Goal: Transaction & Acquisition: Obtain resource

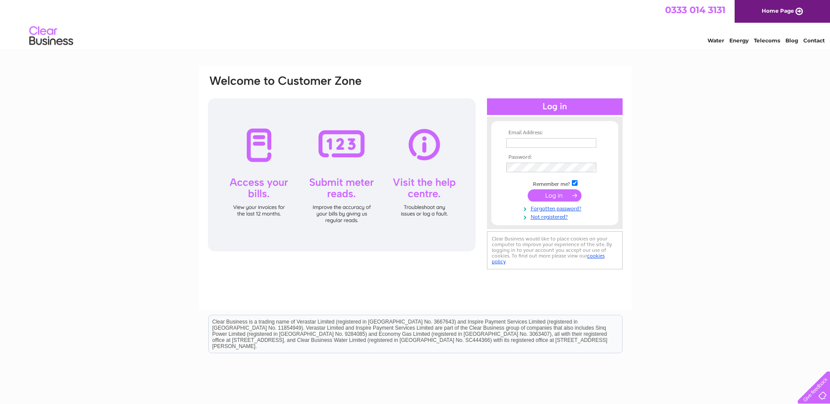
type input "elaine@scotwaste.com"
click at [547, 192] on input "submit" at bounding box center [555, 195] width 54 height 12
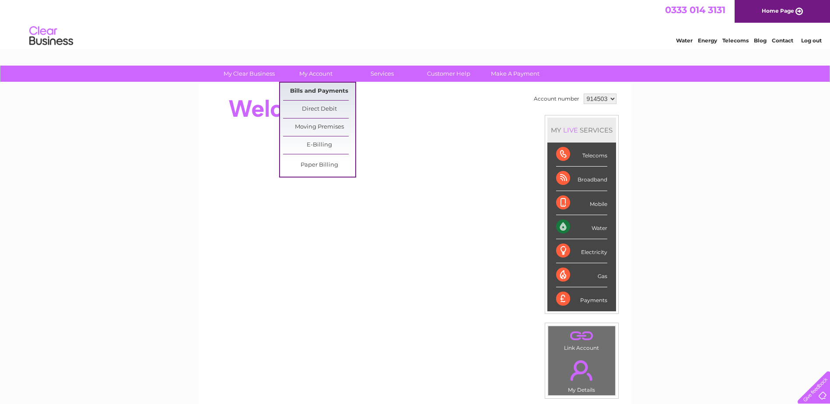
click at [306, 90] on link "Bills and Payments" at bounding box center [319, 91] width 72 height 17
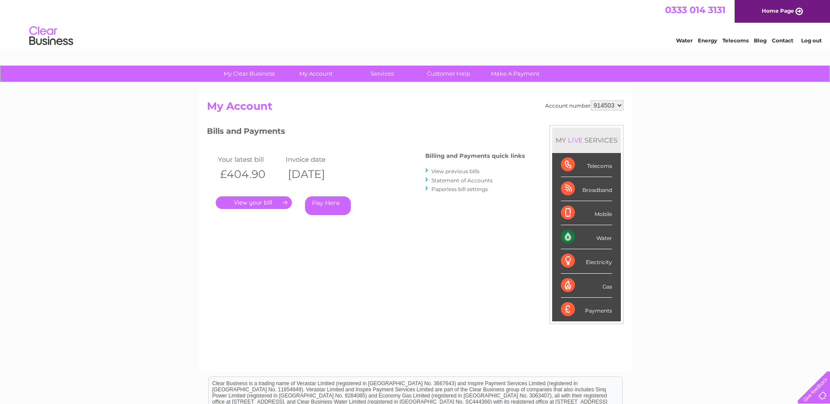
click at [260, 199] on link "." at bounding box center [254, 202] width 76 height 13
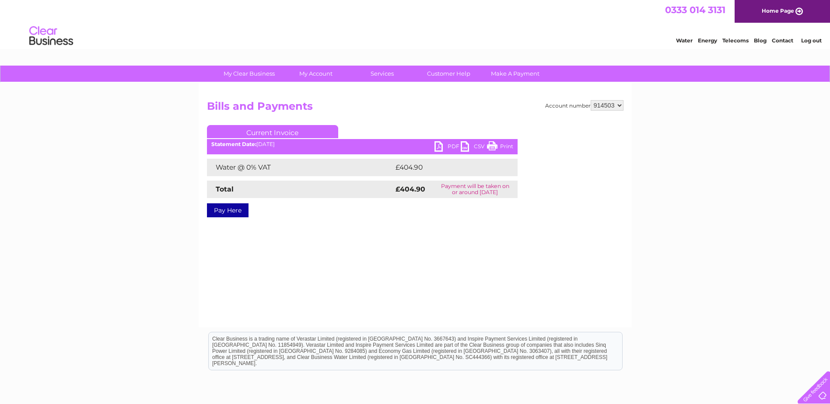
click at [453, 146] on link "PDF" at bounding box center [447, 147] width 26 height 13
